Goal: Task Accomplishment & Management: Use online tool/utility

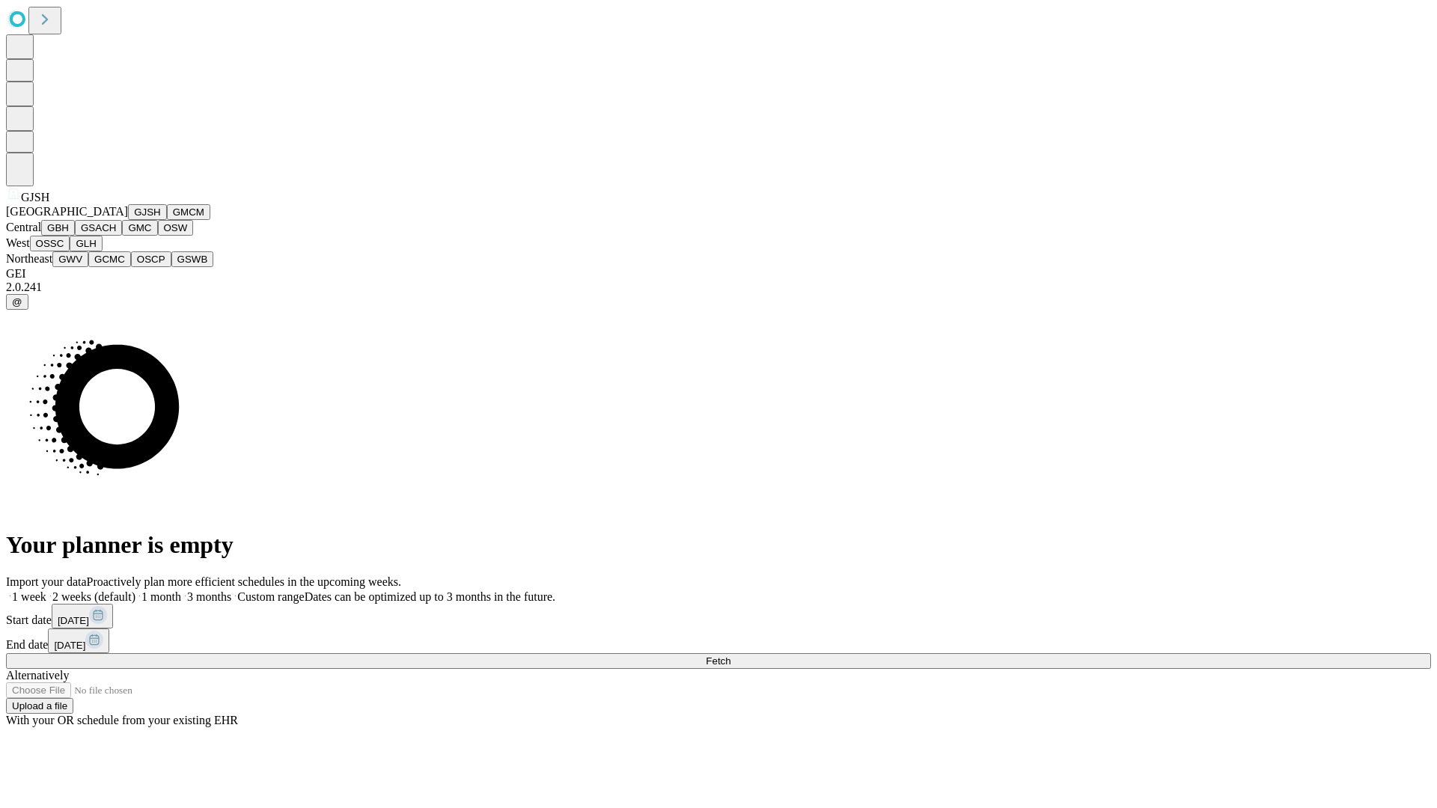
click at [128, 220] on button "GJSH" at bounding box center [147, 212] width 39 height 16
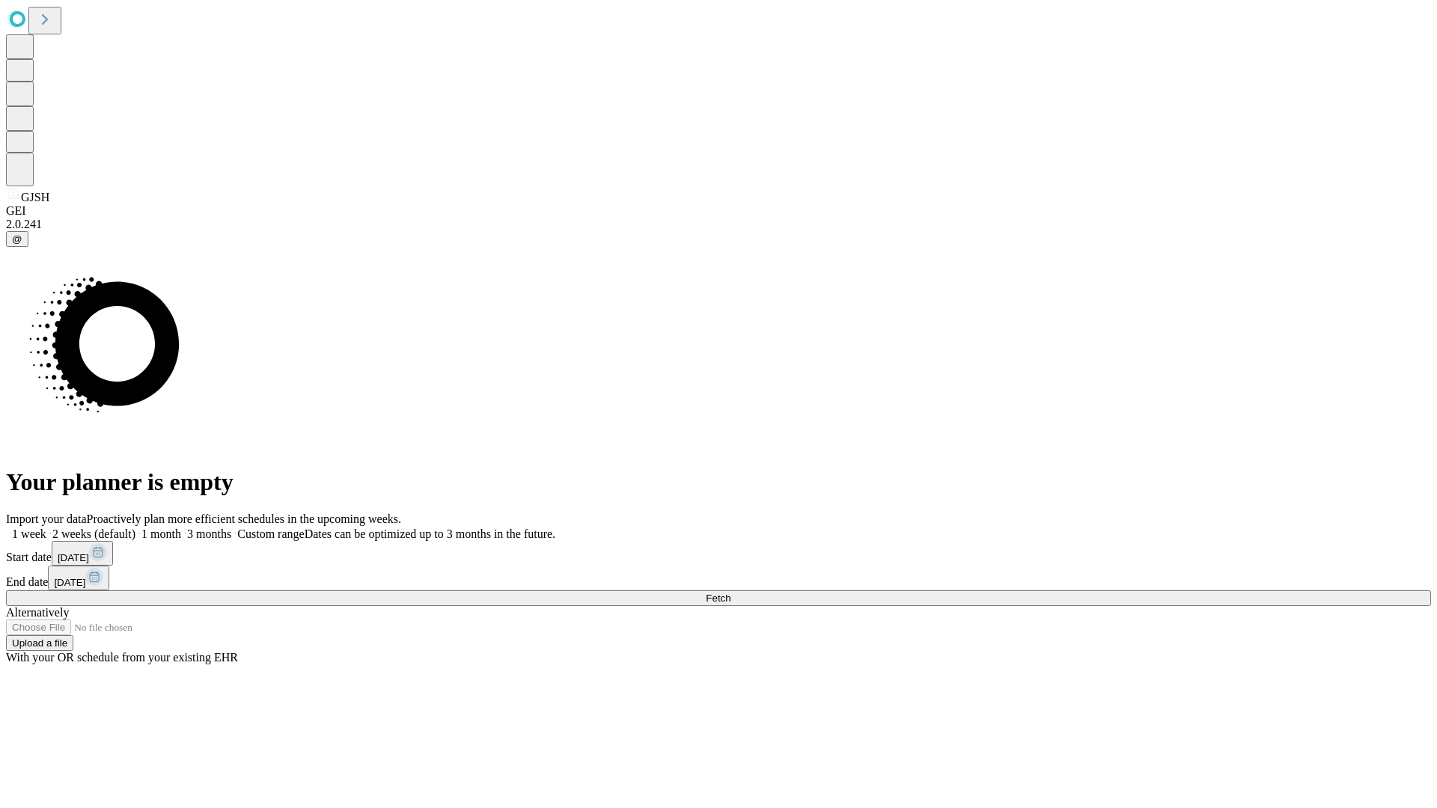
click at [181, 528] on label "1 month" at bounding box center [158, 534] width 46 height 13
click at [730, 593] on span "Fetch" at bounding box center [718, 598] width 25 height 11
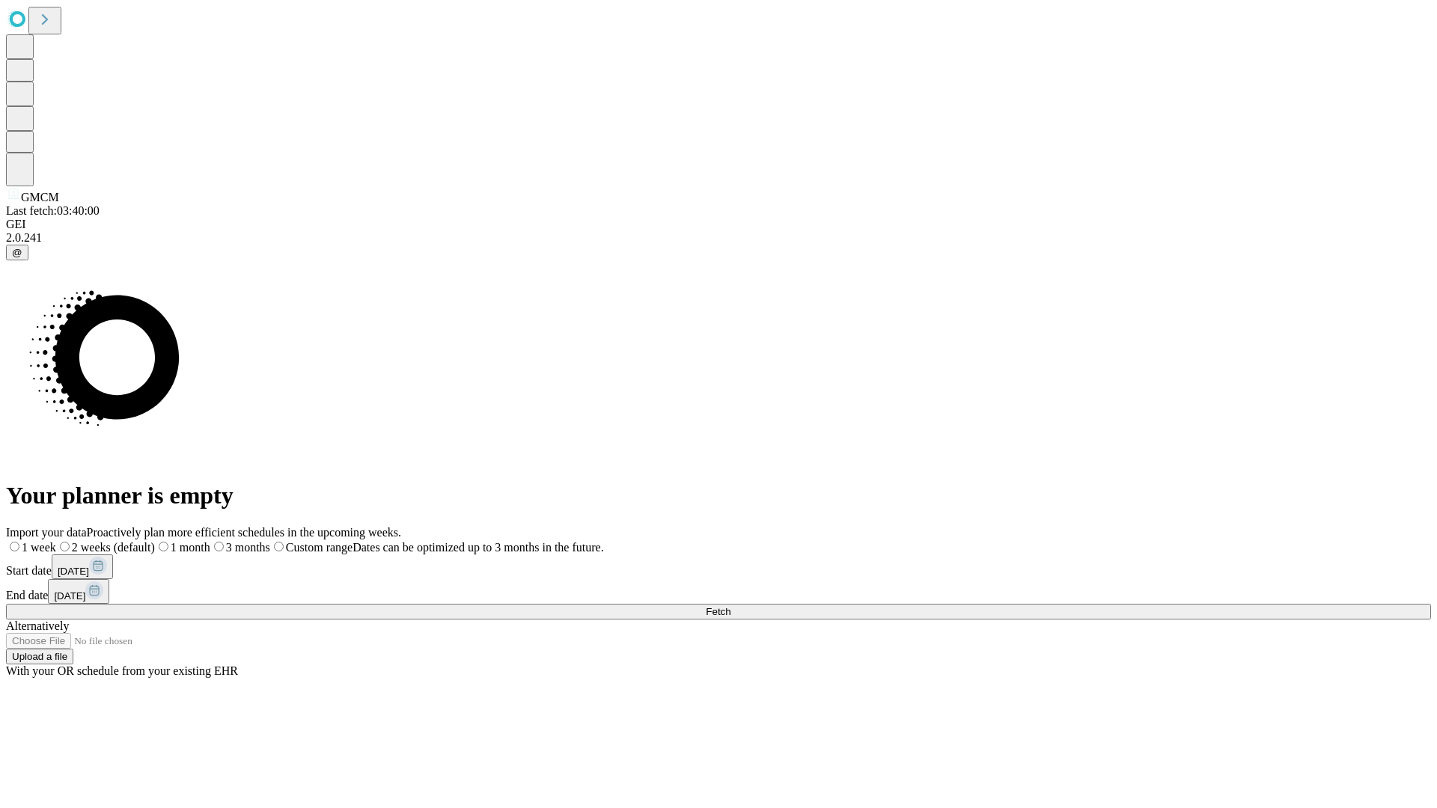
click at [210, 541] on label "1 month" at bounding box center [182, 547] width 55 height 13
click at [730, 606] on span "Fetch" at bounding box center [718, 611] width 25 height 11
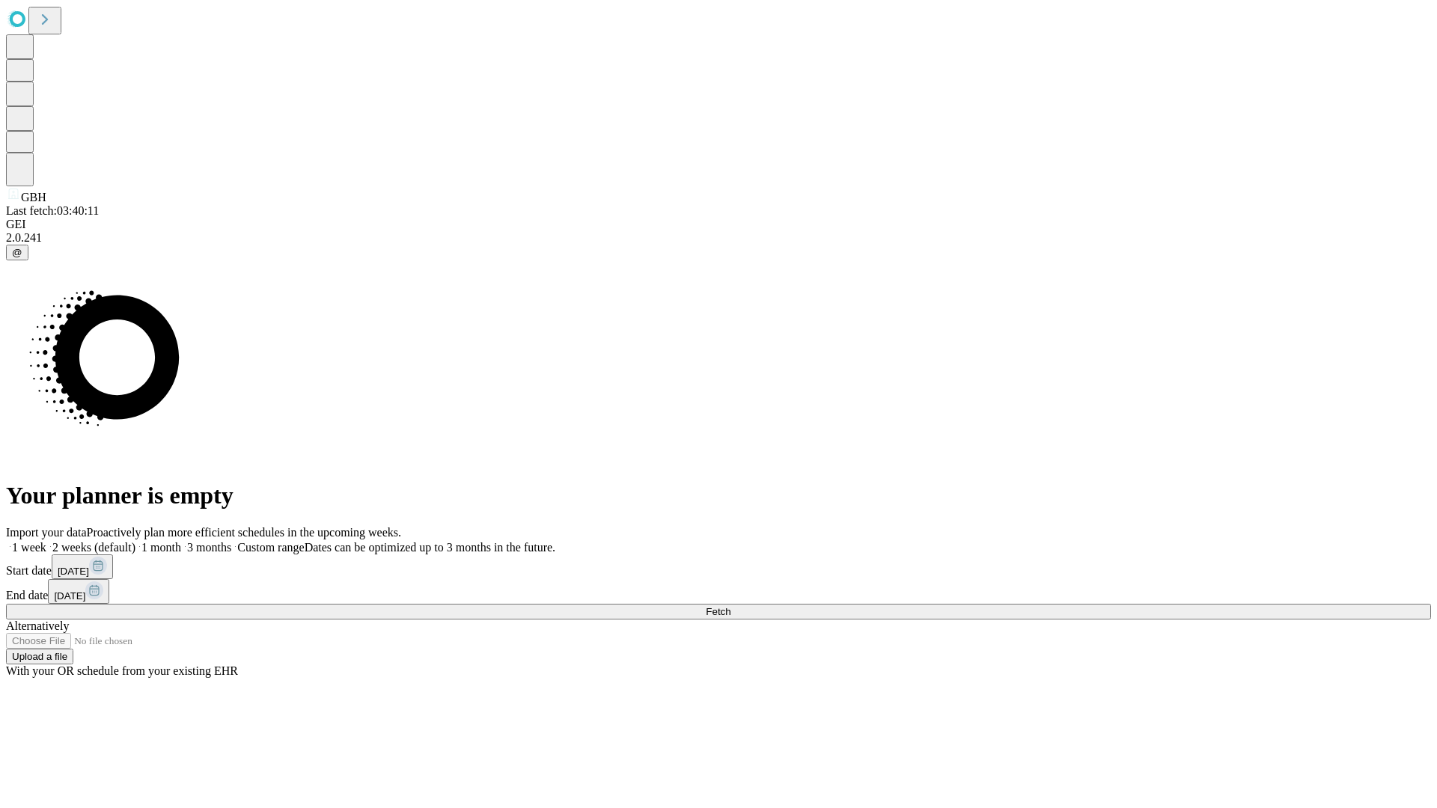
click at [181, 541] on label "1 month" at bounding box center [158, 547] width 46 height 13
click at [730, 606] on span "Fetch" at bounding box center [718, 611] width 25 height 11
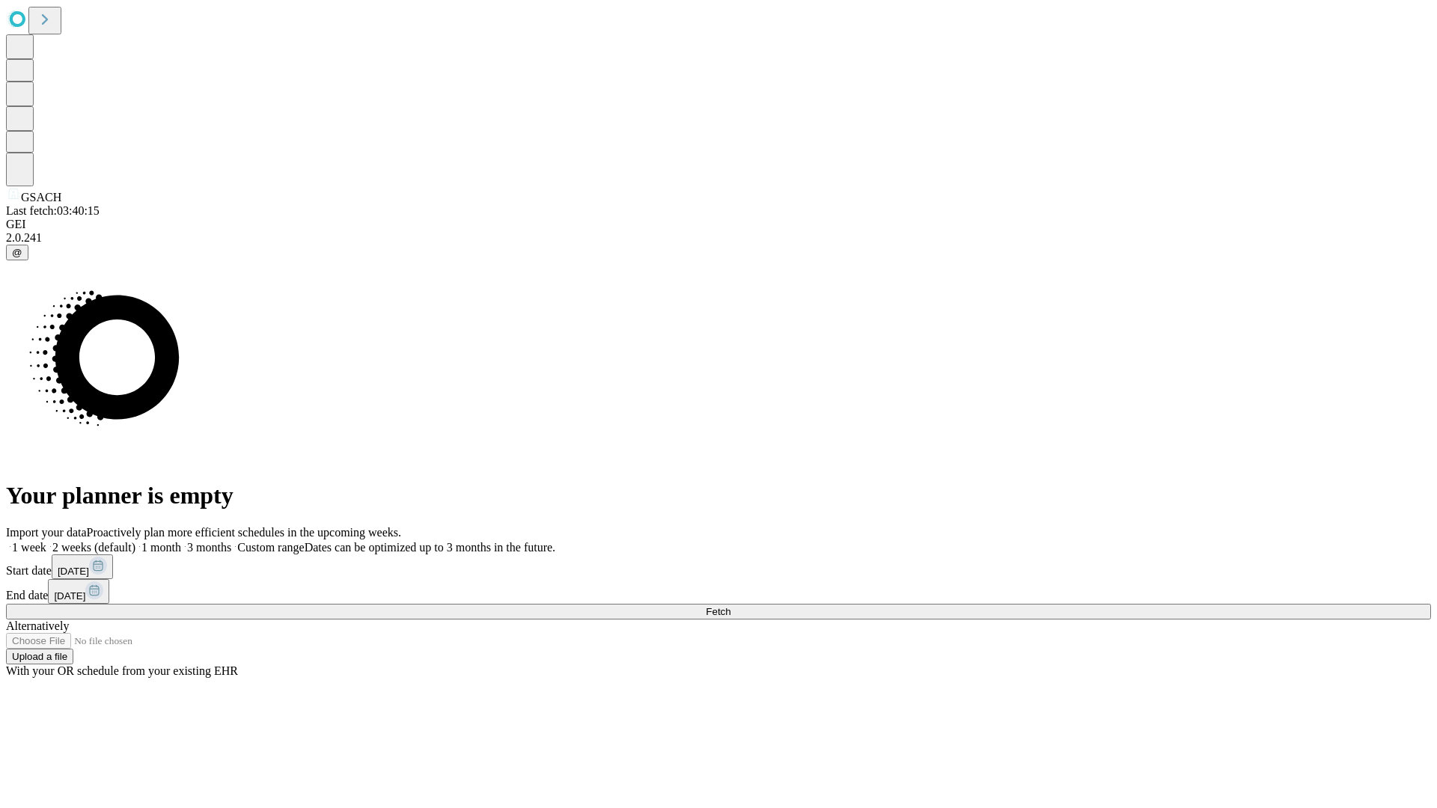
click at [730, 606] on span "Fetch" at bounding box center [718, 611] width 25 height 11
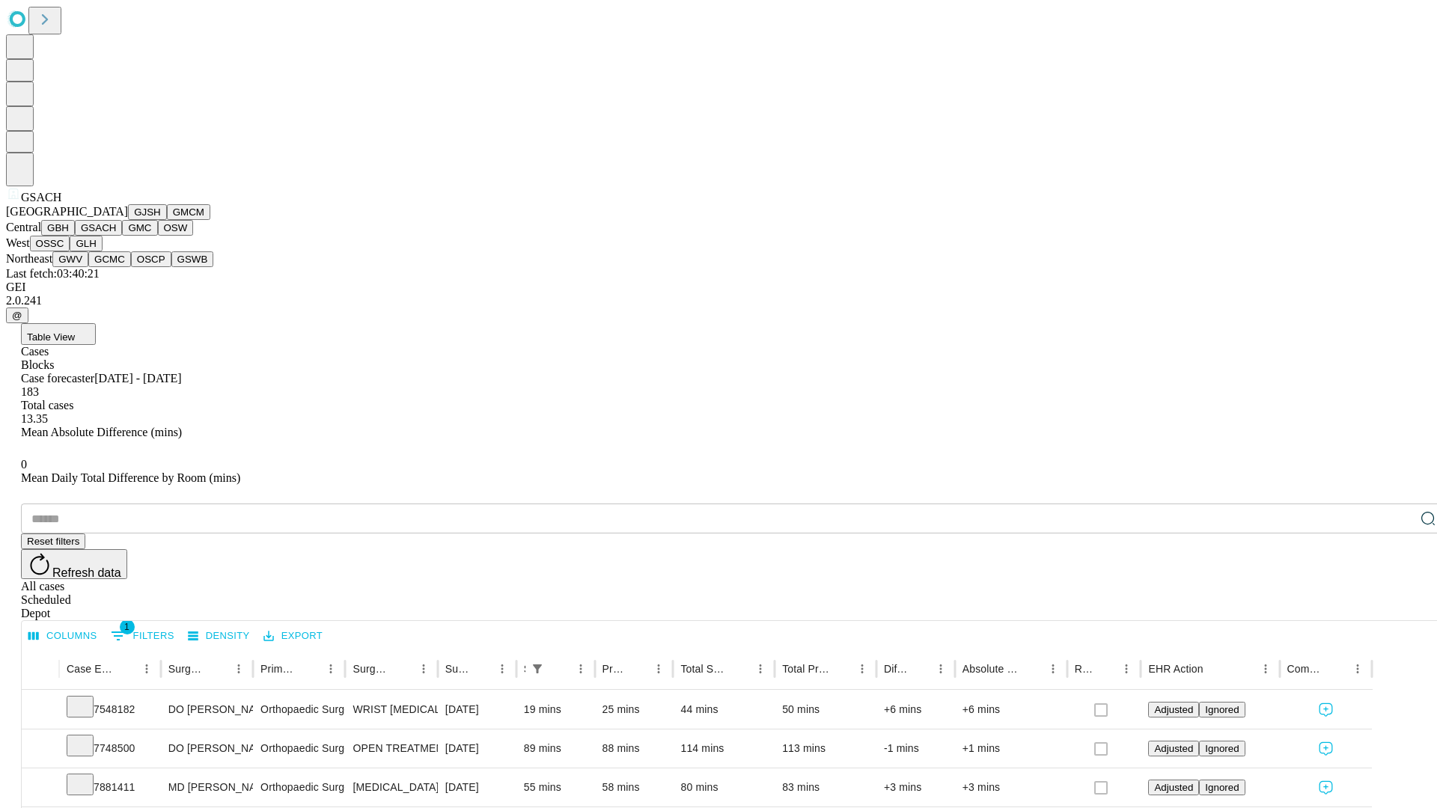
click at [122, 236] on button "GMC" at bounding box center [139, 228] width 35 height 16
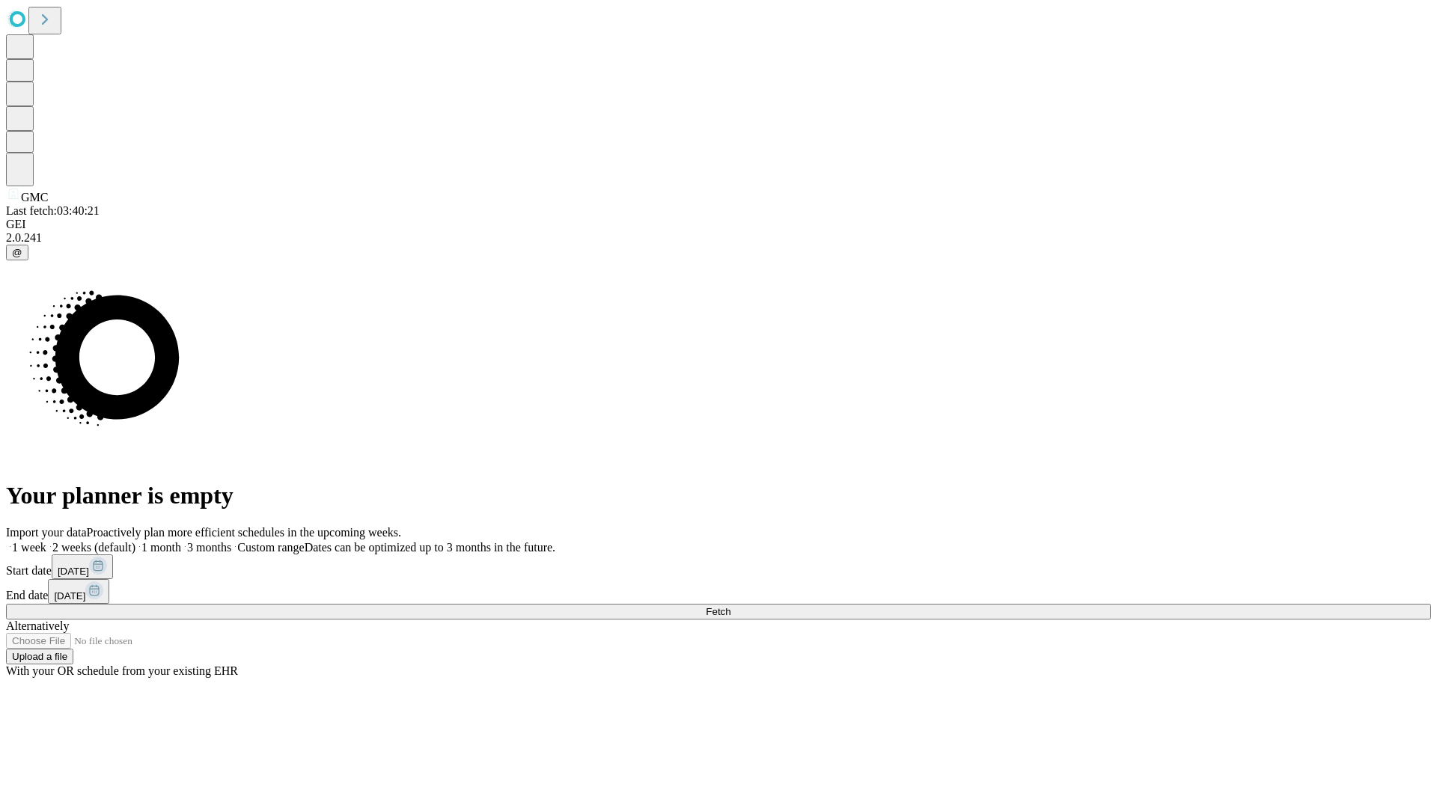
click at [730, 606] on span "Fetch" at bounding box center [718, 611] width 25 height 11
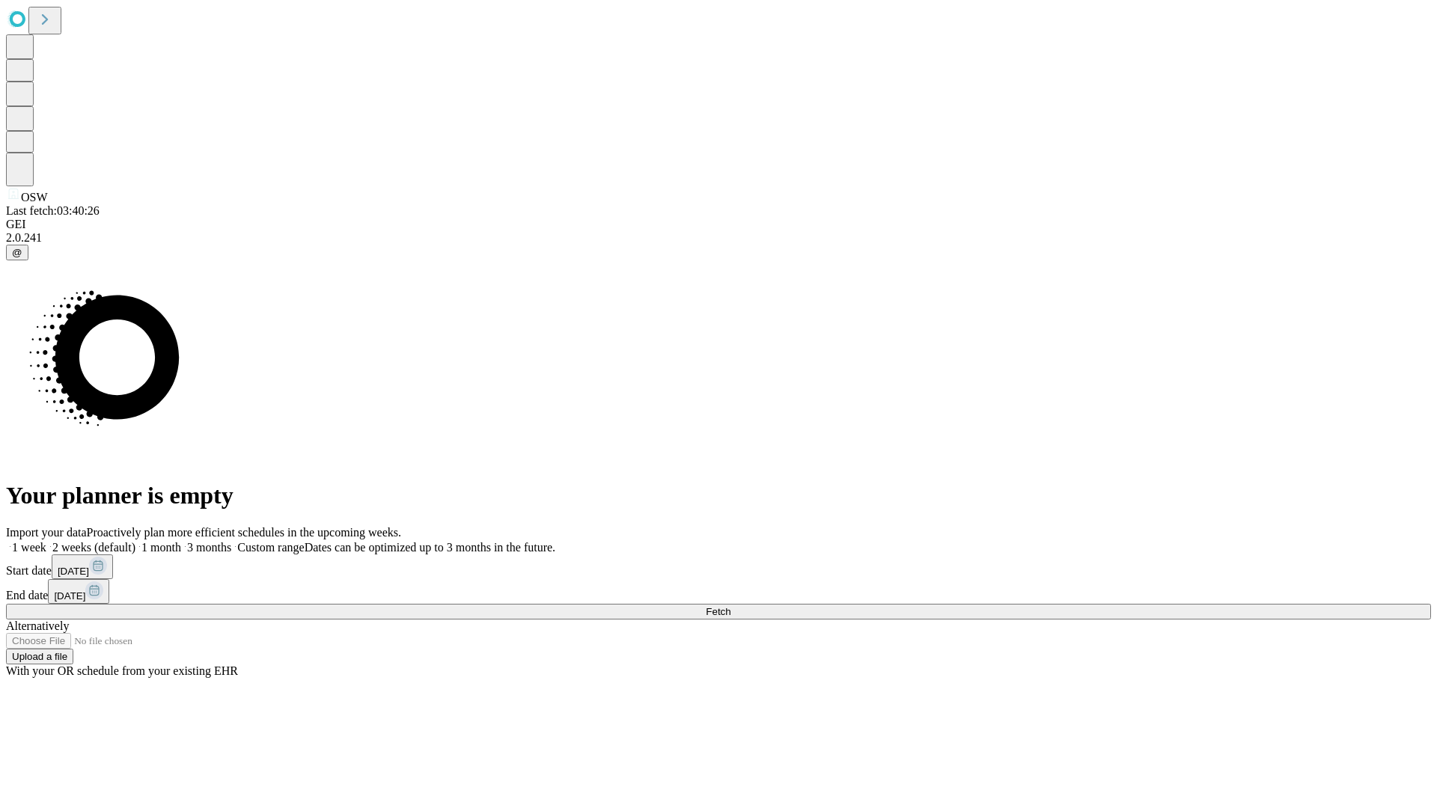
click at [181, 541] on label "1 month" at bounding box center [158, 547] width 46 height 13
click at [730, 606] on span "Fetch" at bounding box center [718, 611] width 25 height 11
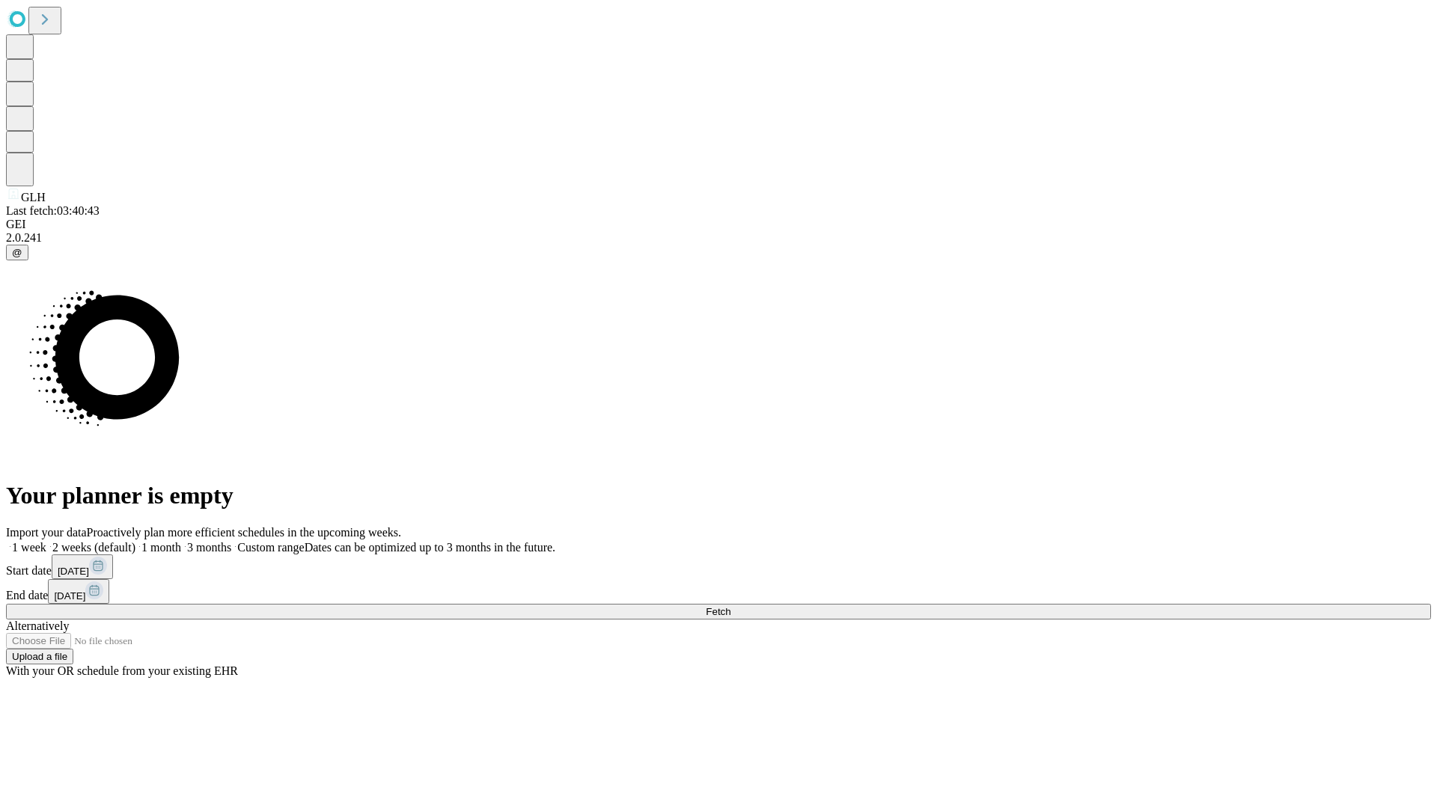
click at [181, 541] on label "1 month" at bounding box center [158, 547] width 46 height 13
click at [730, 606] on span "Fetch" at bounding box center [718, 611] width 25 height 11
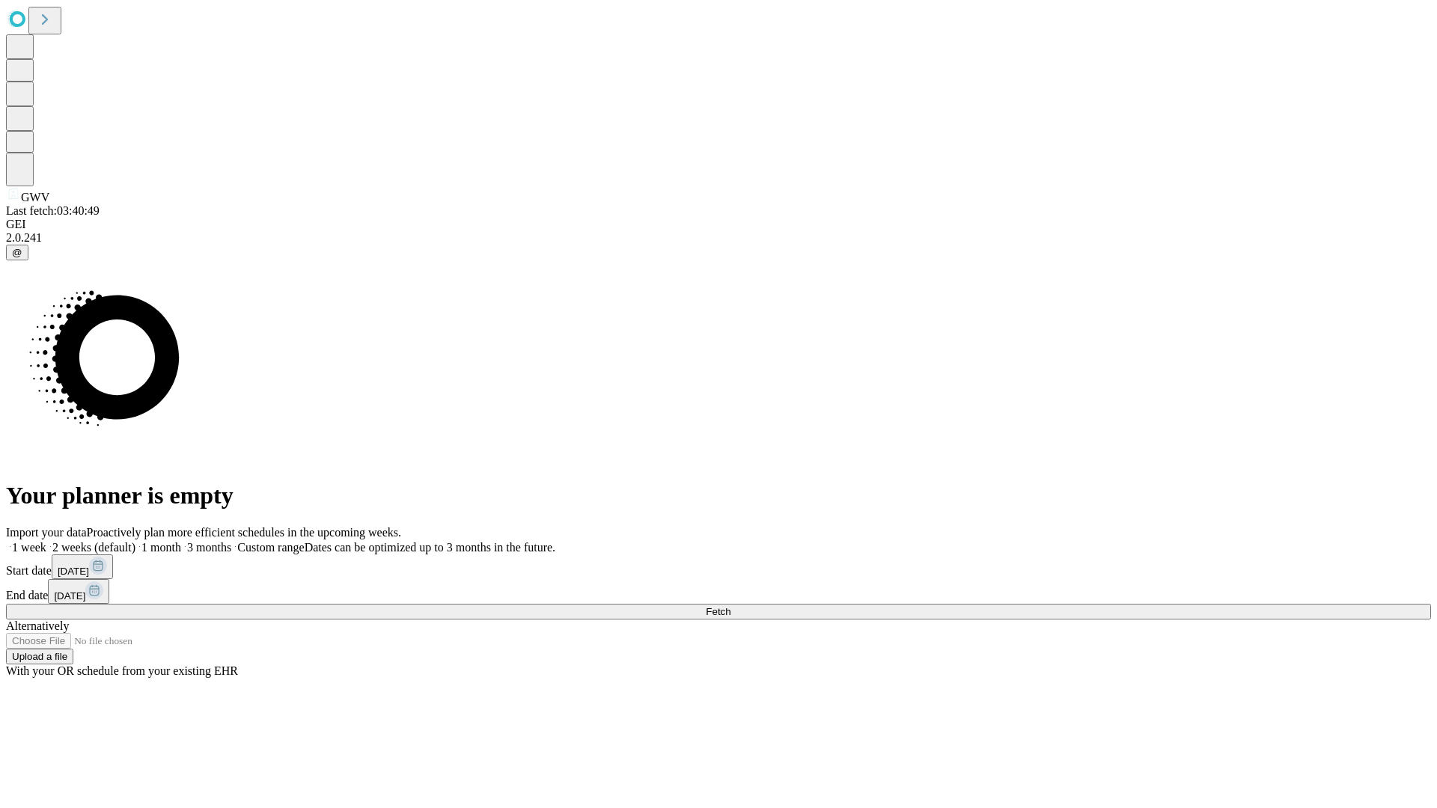
click at [181, 541] on label "1 month" at bounding box center [158, 547] width 46 height 13
click at [730, 606] on span "Fetch" at bounding box center [718, 611] width 25 height 11
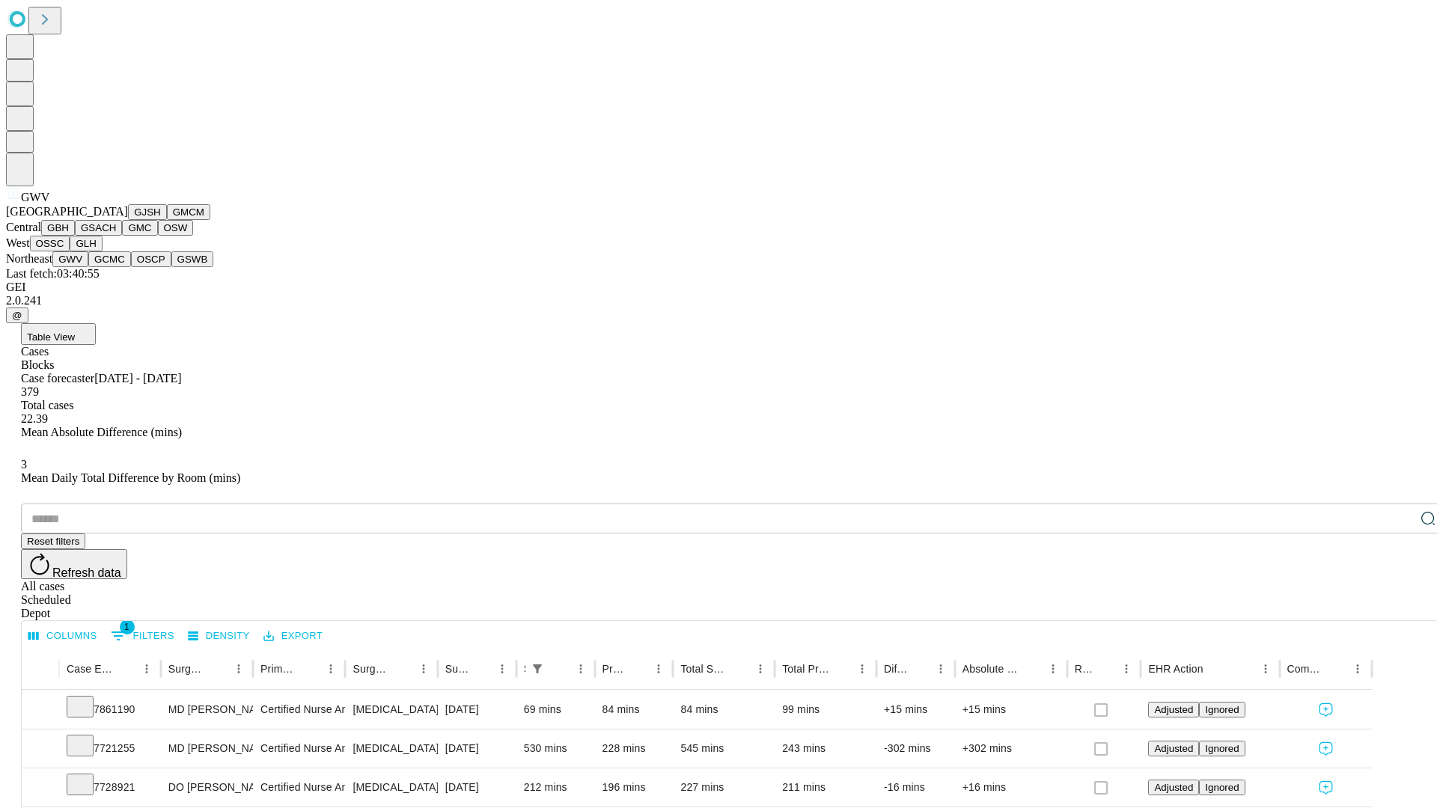
click at [116, 267] on button "GCMC" at bounding box center [109, 259] width 43 height 16
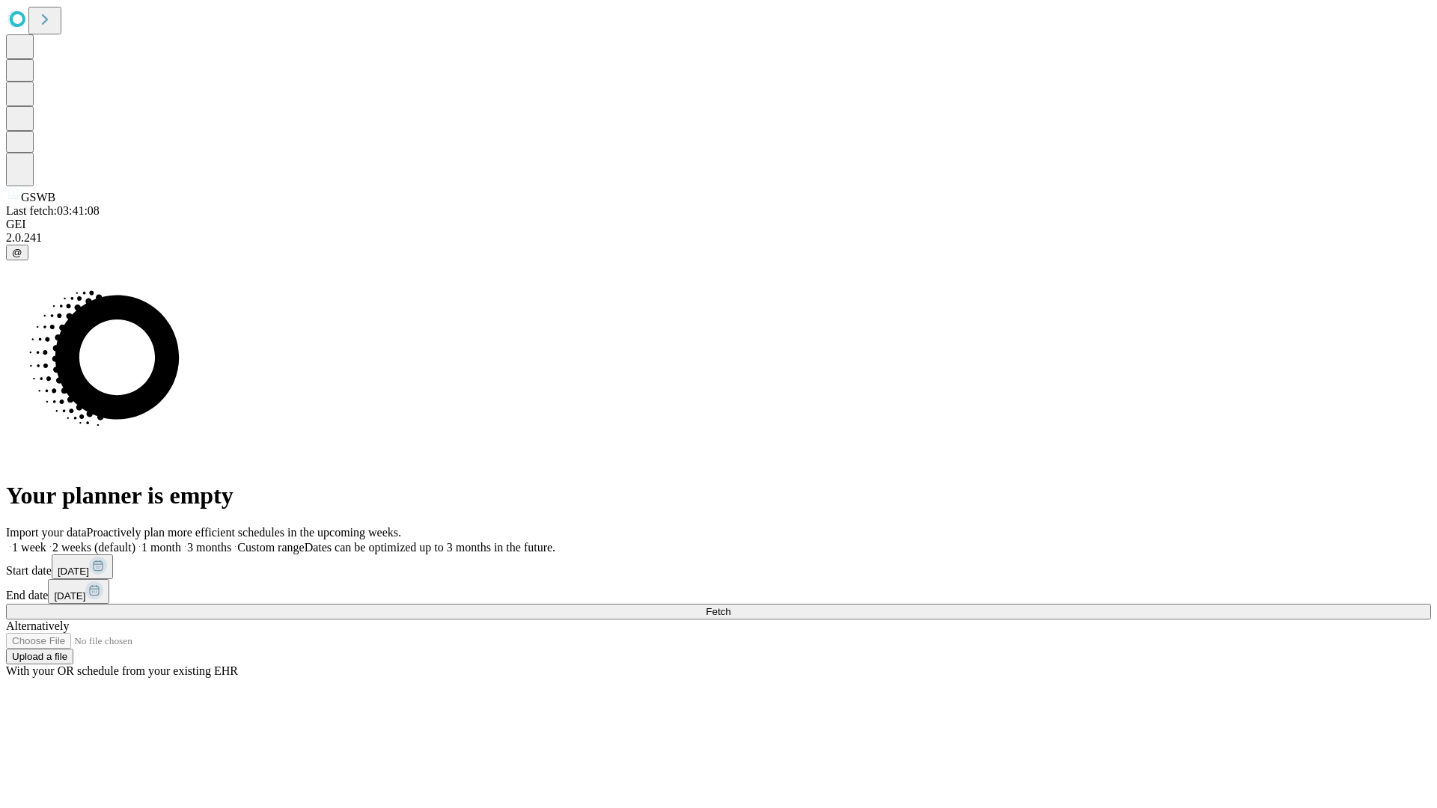
click at [181, 541] on label "1 month" at bounding box center [158, 547] width 46 height 13
click at [730, 606] on span "Fetch" at bounding box center [718, 611] width 25 height 11
